Goal: Register for event/course

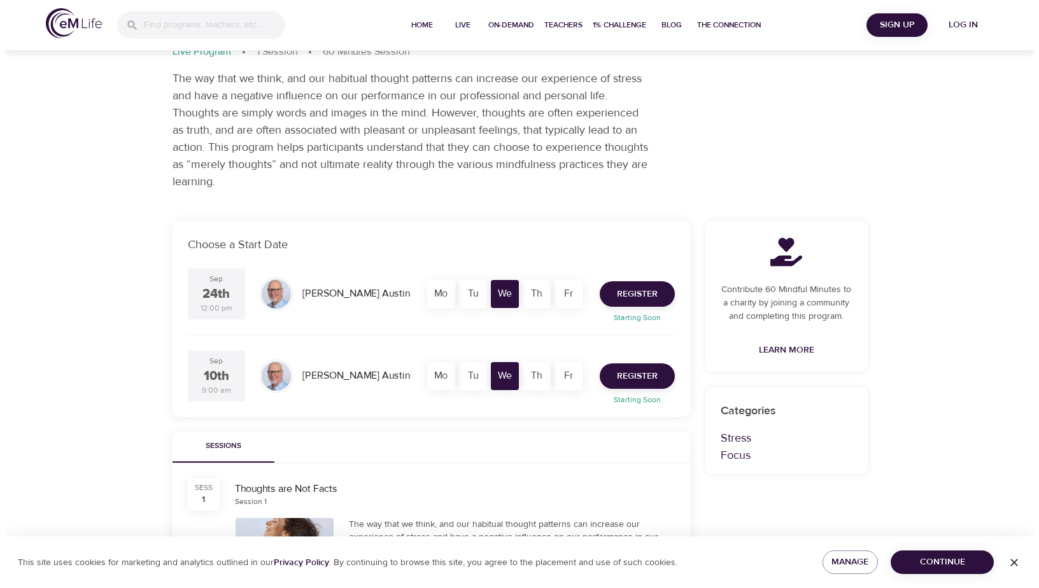
scroll to position [73, 0]
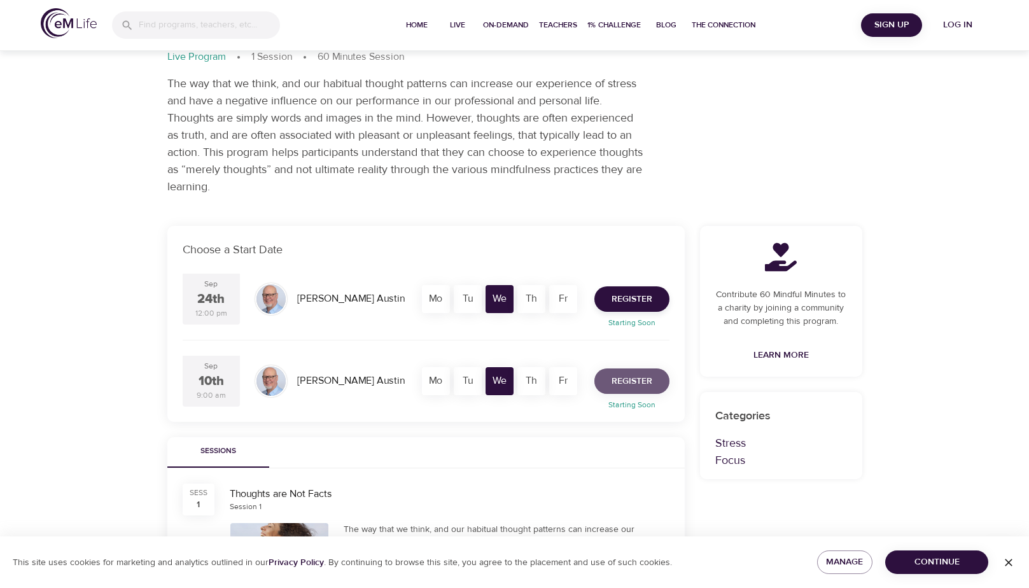
click at [619, 379] on span "Register" at bounding box center [632, 382] width 41 height 16
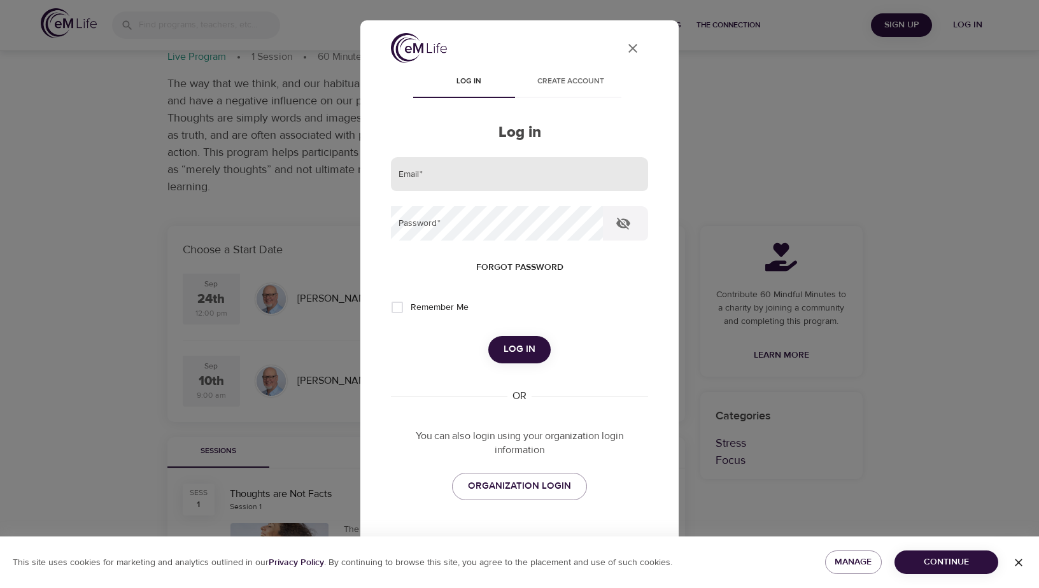
click at [527, 178] on input "email" at bounding box center [519, 174] width 257 height 34
type input "komal.chokshi-t@jud.ca.gov"
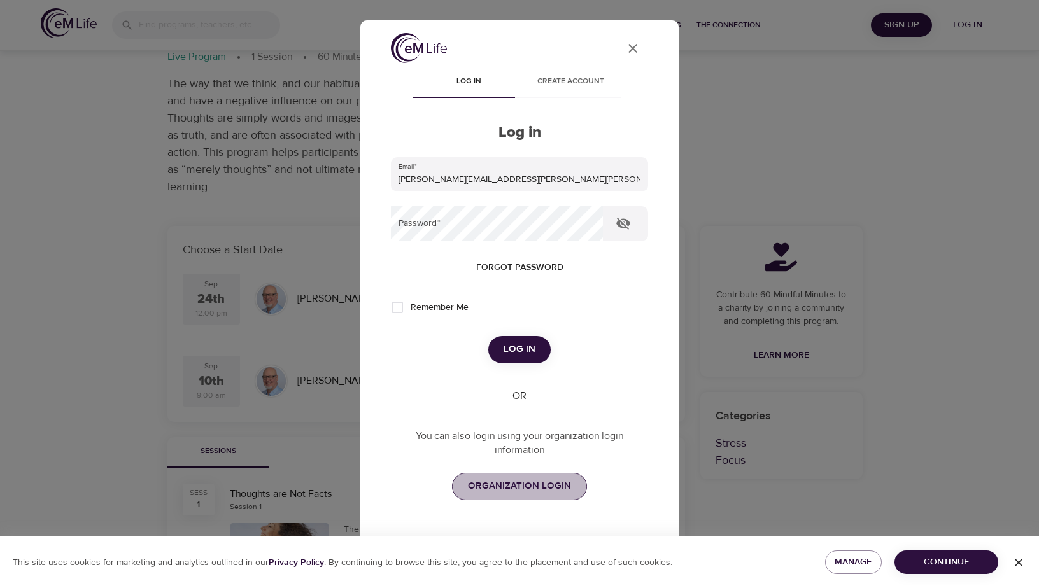
click at [529, 481] on span "ORGANIZATION LOGIN" at bounding box center [519, 486] width 103 height 17
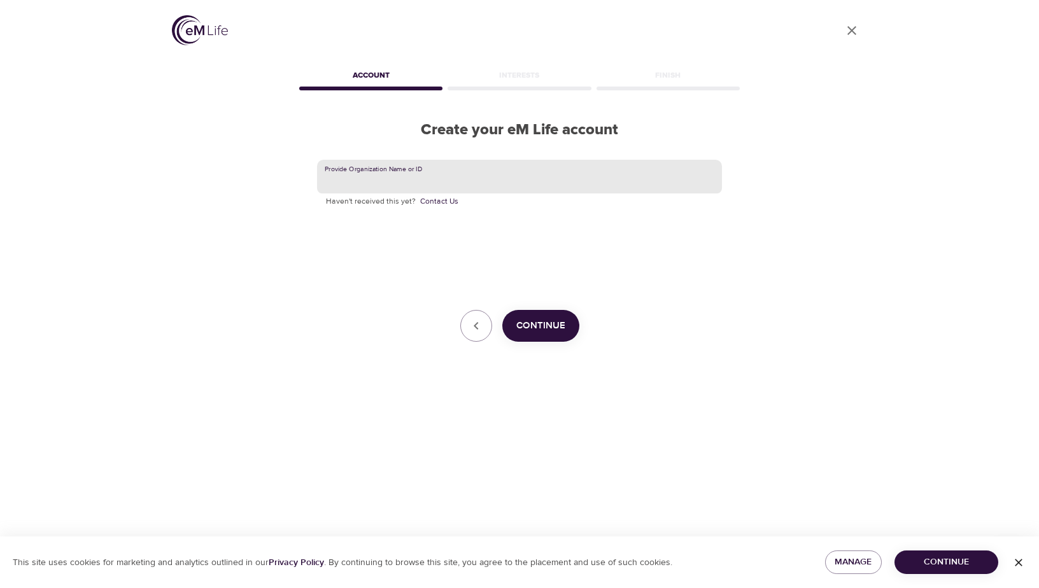
click at [446, 173] on input "text" at bounding box center [519, 177] width 405 height 34
type input "Judicial Council of [US_STATE]"
click at [521, 313] on button "Continue" at bounding box center [540, 326] width 77 height 32
